Goal: Check status: Check status

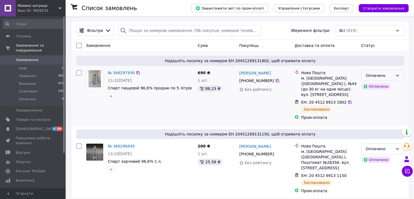
click at [399, 74] on icon at bounding box center [397, 75] width 4 height 4
click at [379, 87] on li "Прийнято" at bounding box center [382, 87] width 42 height 10
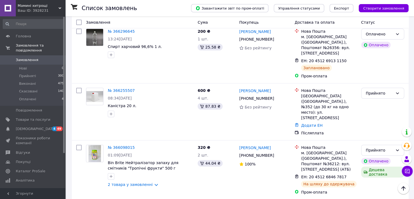
scroll to position [82, 0]
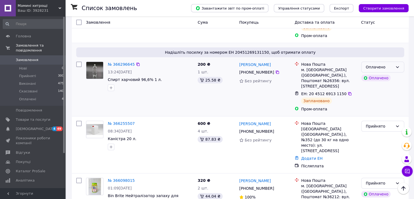
click at [398, 68] on icon at bounding box center [397, 67] width 4 height 4
click at [383, 80] on li "Прийнято" at bounding box center [382, 79] width 42 height 10
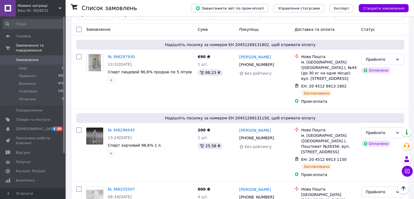
scroll to position [0, 0]
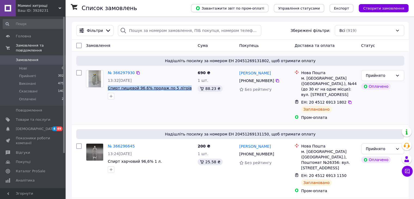
drag, startPoint x: 181, startPoint y: 88, endPoint x: 108, endPoint y: 89, distance: 73.7
click at [108, 89] on span "Спирт пищевой 96,6% продаж по 5 літрів" at bounding box center [150, 87] width 85 height 5
copy span "Спирт пищевой 96,6% продаж по 5 літрів"
